Goal: Task Accomplishment & Management: Complete application form

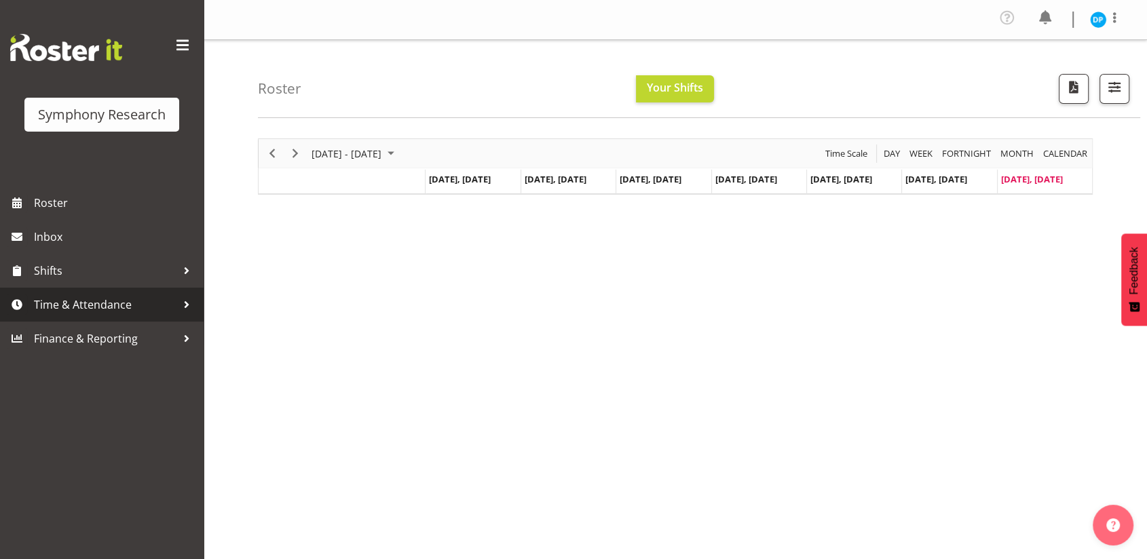
click at [76, 305] on span "Time & Attendance" at bounding box center [105, 305] width 143 height 20
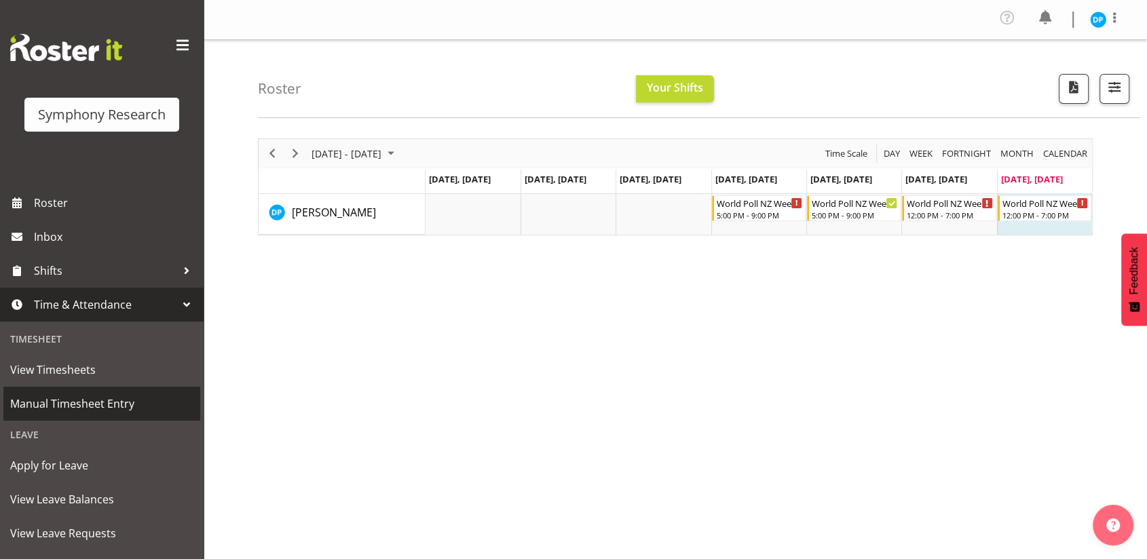
click at [68, 396] on span "Manual Timesheet Entry" at bounding box center [101, 404] width 183 height 20
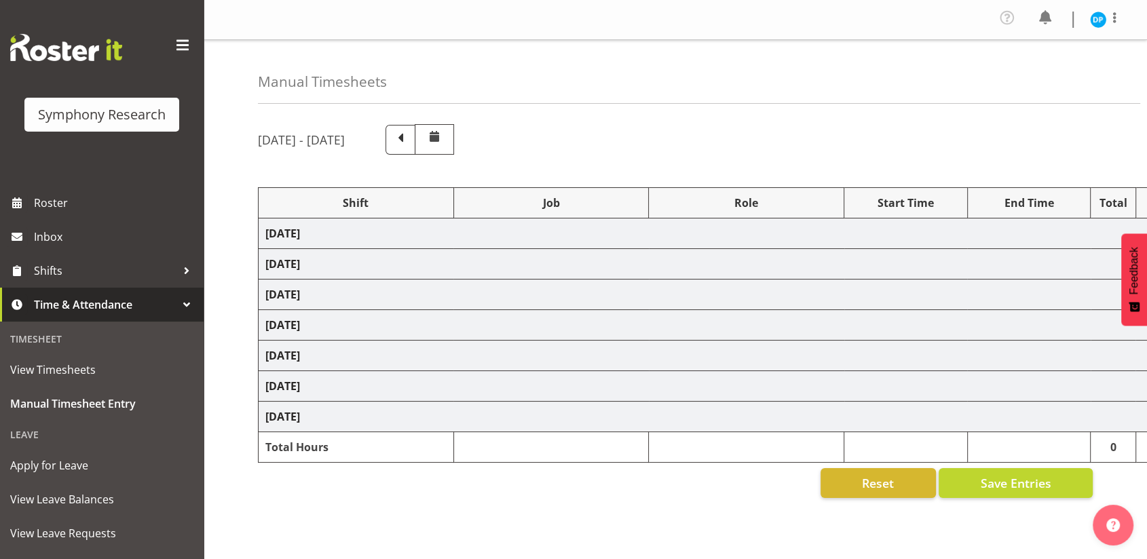
select select "41604"
select select "10527"
select select "47"
select select "41604"
select select "10527"
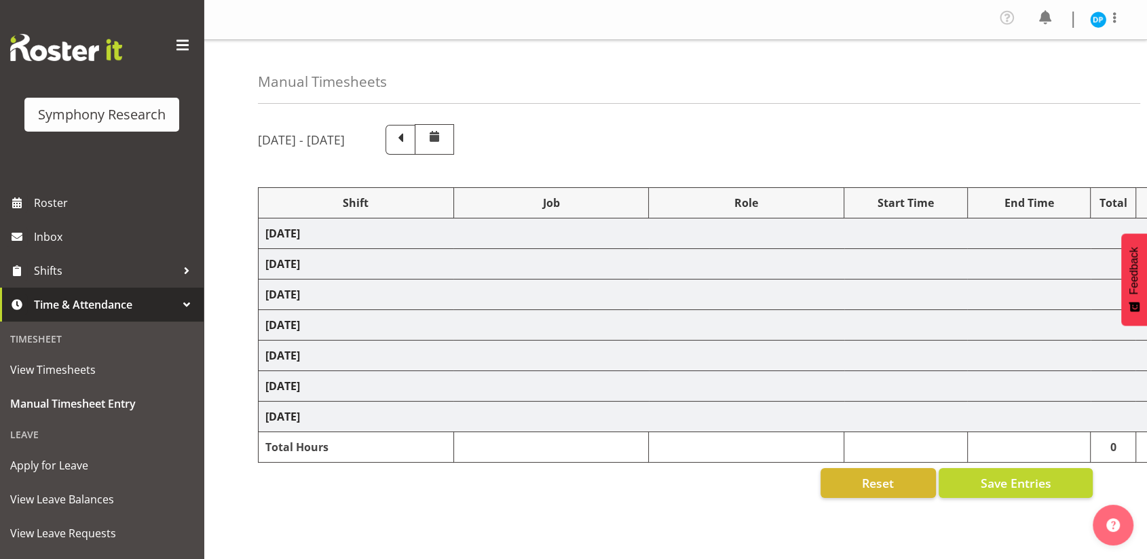
select select "47"
select select "41319"
select select "10527"
select select "47"
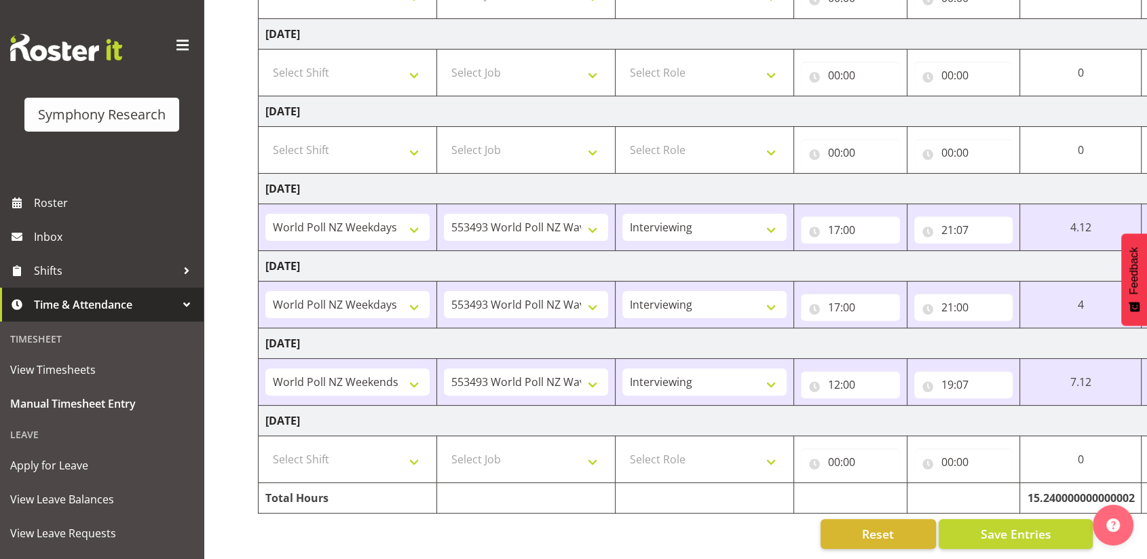
scroll to position [283, 0]
click at [413, 457] on select "Select Shift !!Weekend Residential (Roster IT Shift Label) *Business 9/10am ~ 4…" at bounding box center [347, 459] width 164 height 27
select select "41319"
click at [265, 446] on select "Select Shift !!Weekend Residential (Roster IT Shift Label) *Business 9/10am ~ 4…" at bounding box center [347, 459] width 164 height 27
click at [527, 448] on select "Select Job 550060 IF Admin 553492 World Poll Aus Wave 2 Main 2025 553493 World …" at bounding box center [526, 459] width 164 height 27
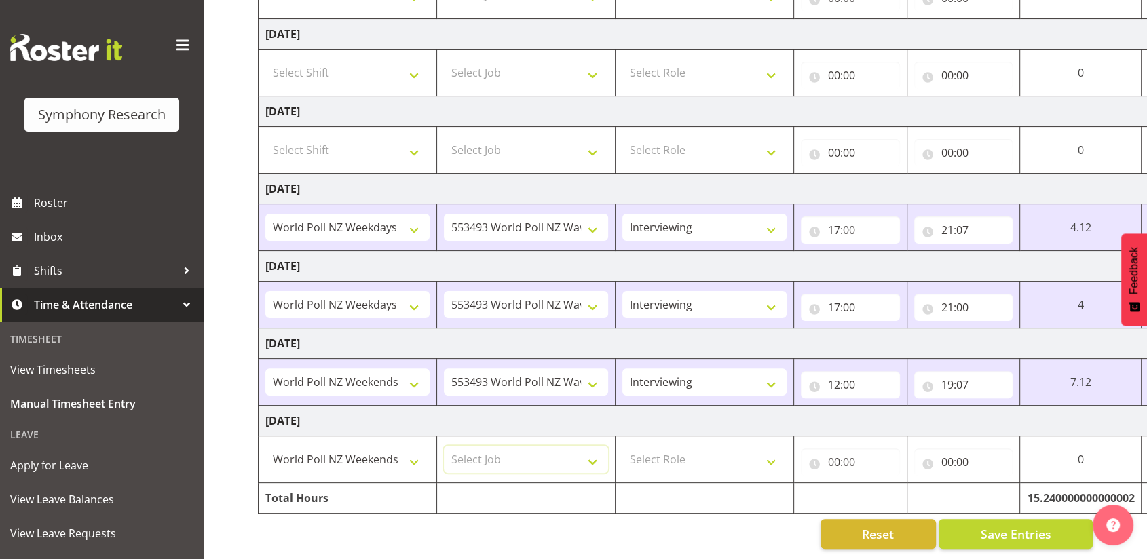
select select "10527"
click at [444, 446] on select "Select Job 550060 IF Admin 553492 World Poll Aus Wave 2 Main 2025 553493 World …" at bounding box center [526, 459] width 164 height 27
click at [673, 450] on select "Select Role Briefing Interviewing" at bounding box center [704, 459] width 164 height 27
select select "47"
click at [622, 446] on select "Select Role Briefing Interviewing" at bounding box center [704, 459] width 164 height 27
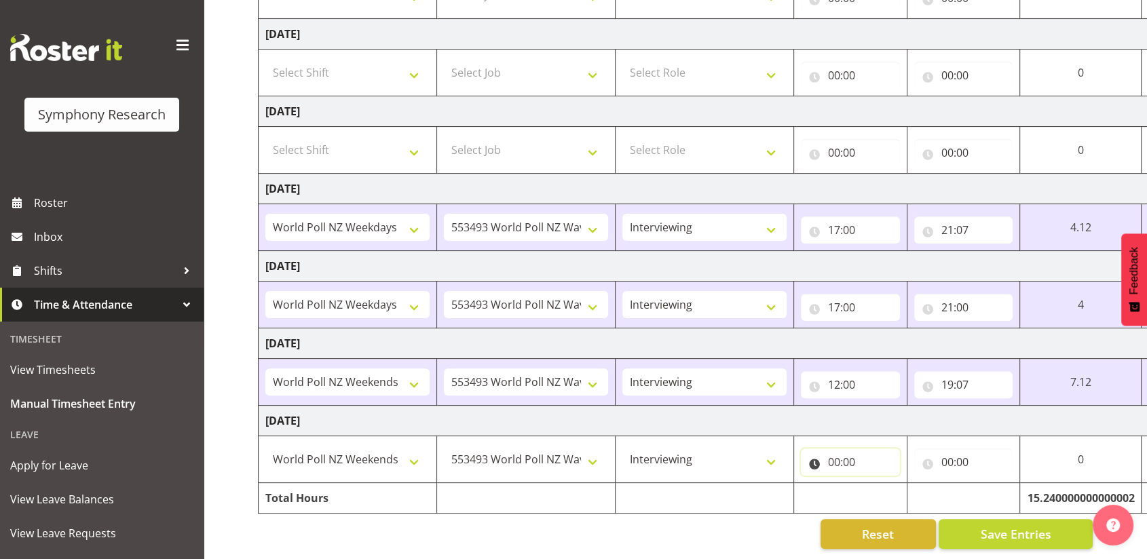
click at [831, 452] on input "00:00" at bounding box center [850, 462] width 99 height 27
click at [891, 500] on select "00 01 02 03 04 05 06 07 08 09 10 11 12 13 14 15 16 17 18 19 20 21 22 23" at bounding box center [893, 497] width 31 height 27
select select "12"
click at [878, 484] on select "00 01 02 03 04 05 06 07 08 09 10 11 12 13 14 15 16 17 18 19 20 21 22 23" at bounding box center [893, 497] width 31 height 27
type input "12:00"
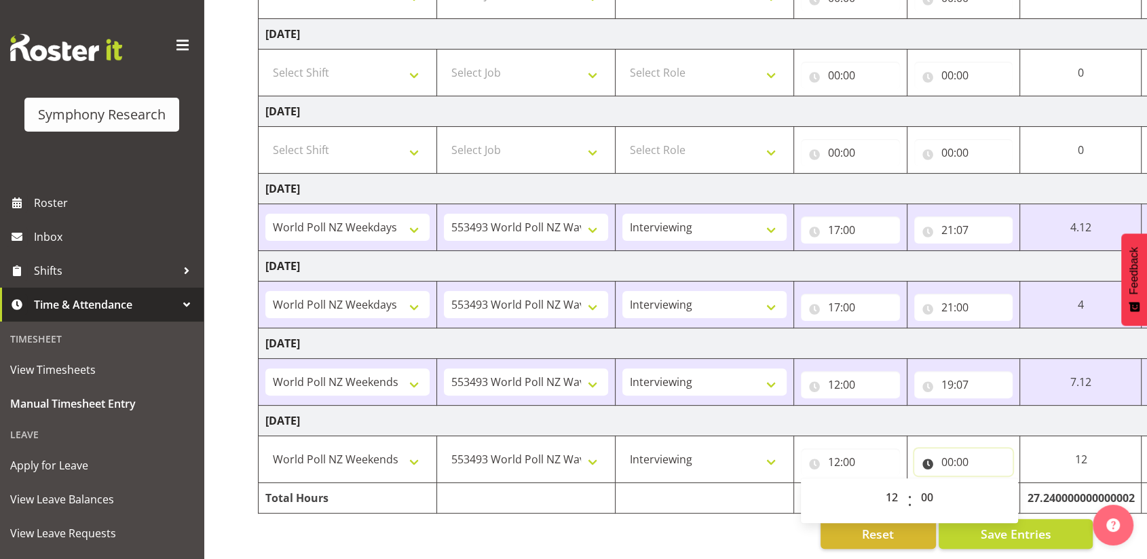
click at [948, 452] on input "00:00" at bounding box center [963, 462] width 99 height 27
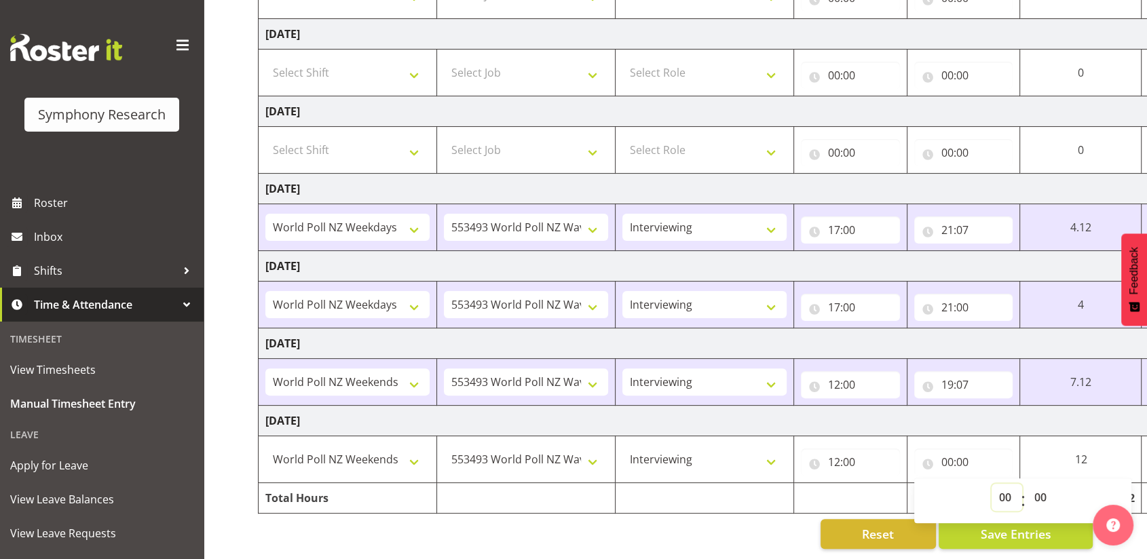
click at [1003, 491] on select "00 01 02 03 04 05 06 07 08 09 10 11 12 13 14 15 16 17 18 19 20 21 22 23" at bounding box center [1007, 497] width 31 height 27
select select "19"
click at [992, 484] on select "00 01 02 03 04 05 06 07 08 09 10 11 12 13 14 15 16 17 18 19 20 21 22 23" at bounding box center [1007, 497] width 31 height 27
type input "19:00"
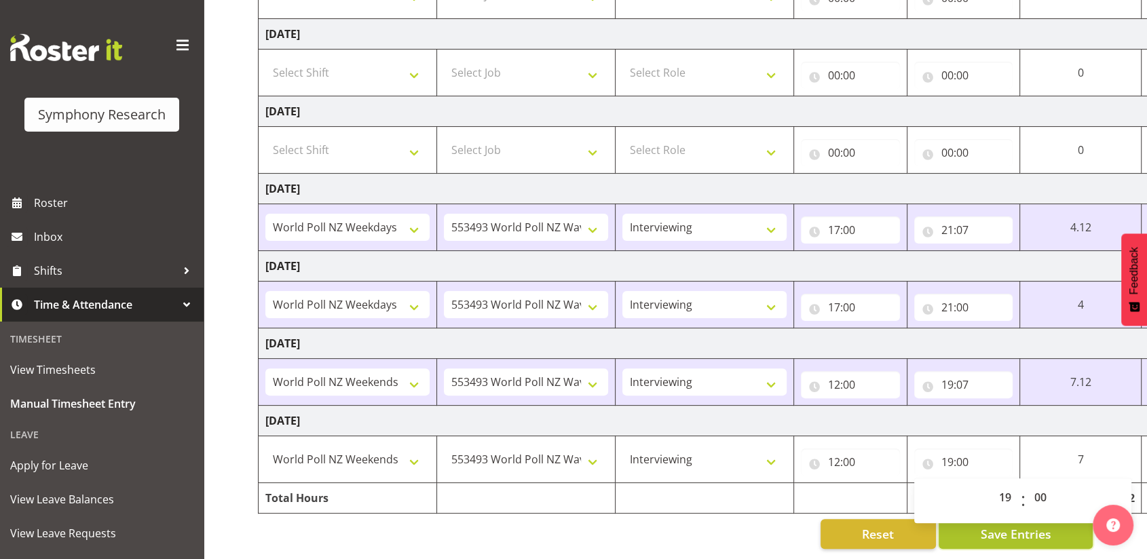
click at [984, 528] on span "Save Entries" at bounding box center [1015, 534] width 71 height 18
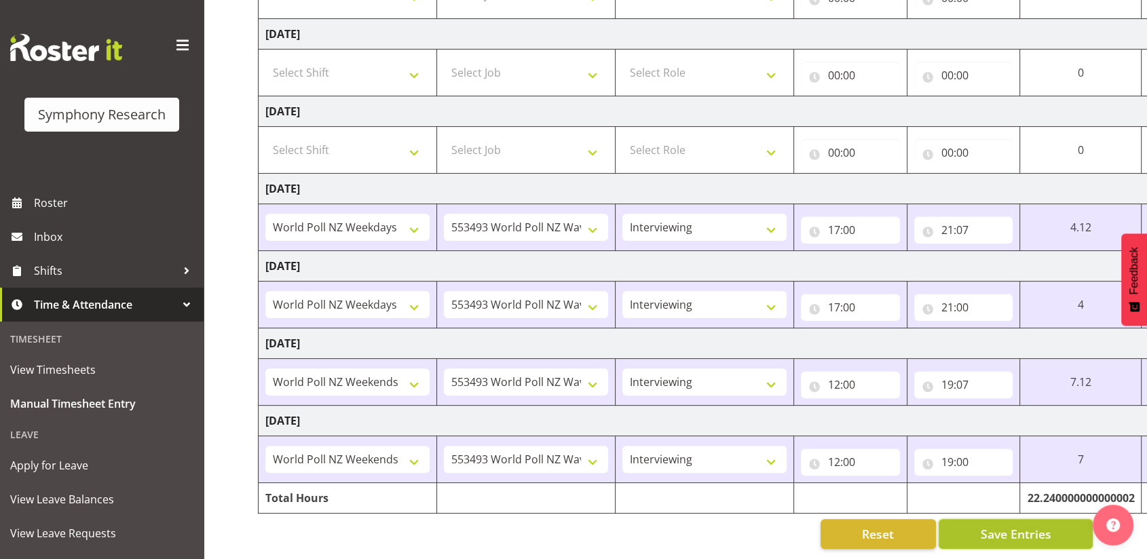
click at [948, 519] on button "Save Entries" at bounding box center [1016, 534] width 154 height 30
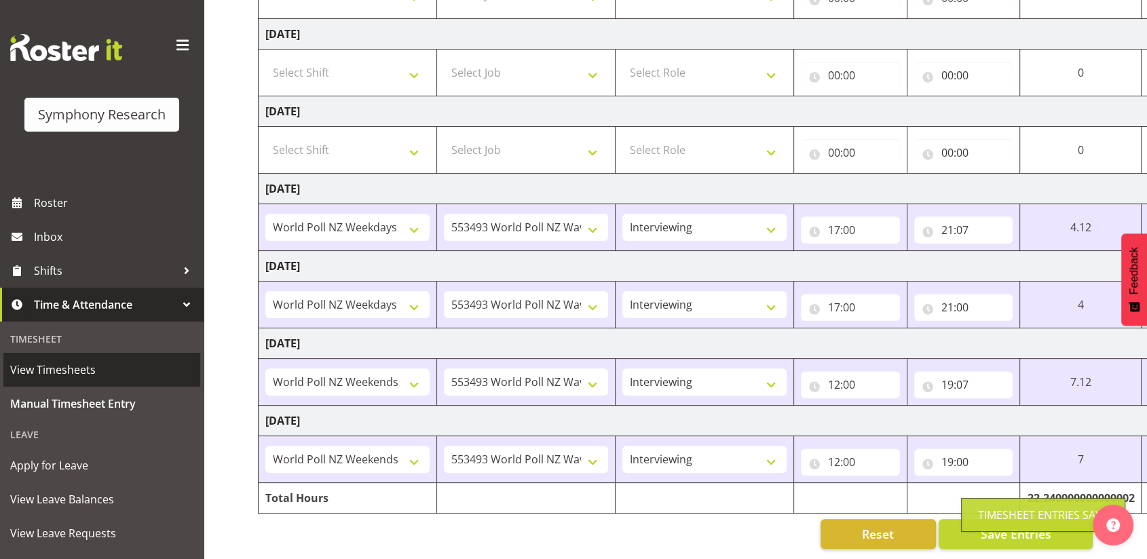
click at [73, 358] on link "View Timesheets" at bounding box center [101, 370] width 197 height 34
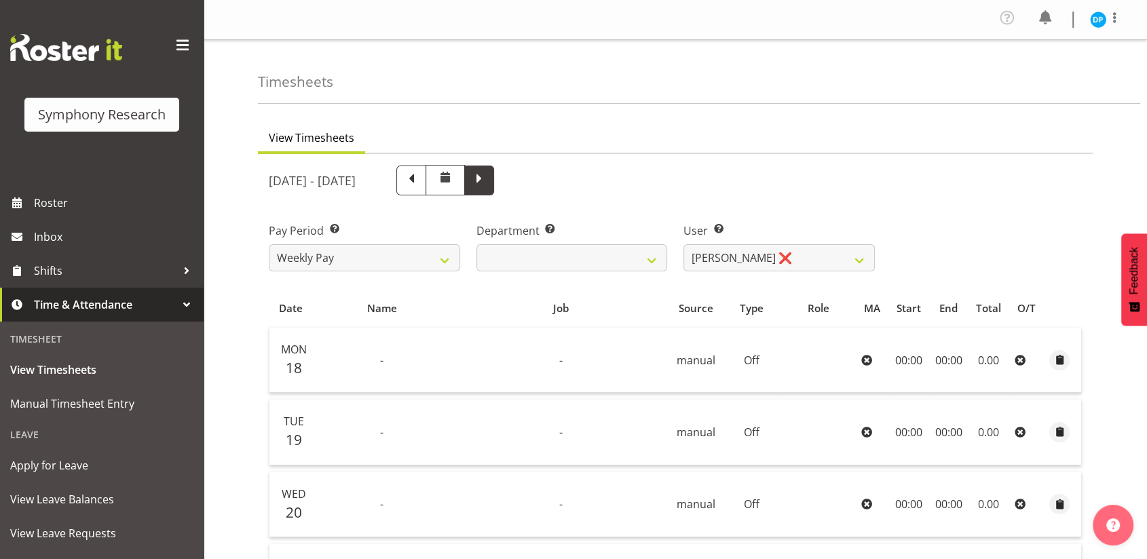
click at [488, 185] on span at bounding box center [479, 179] width 18 height 18
select select
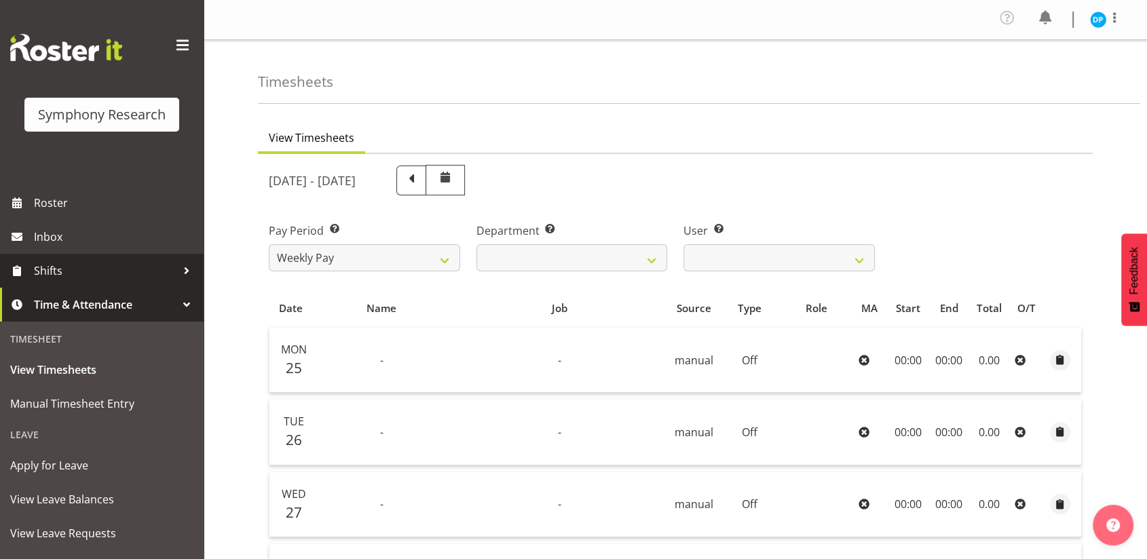
click at [91, 277] on span "Shifts" at bounding box center [105, 271] width 143 height 20
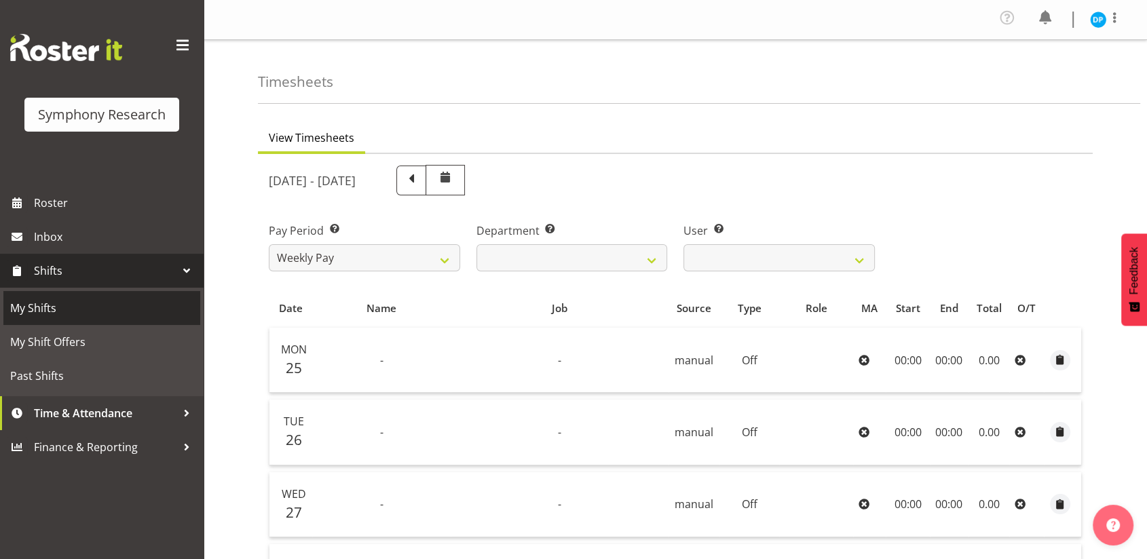
click at [89, 307] on span "My Shifts" at bounding box center [101, 308] width 183 height 20
